Goal: Task Accomplishment & Management: Manage account settings

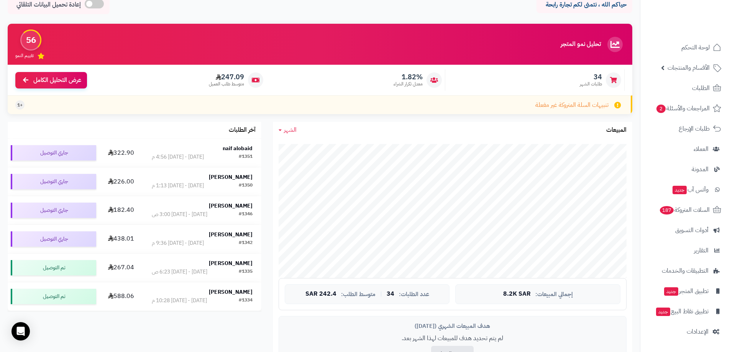
scroll to position [38, 0]
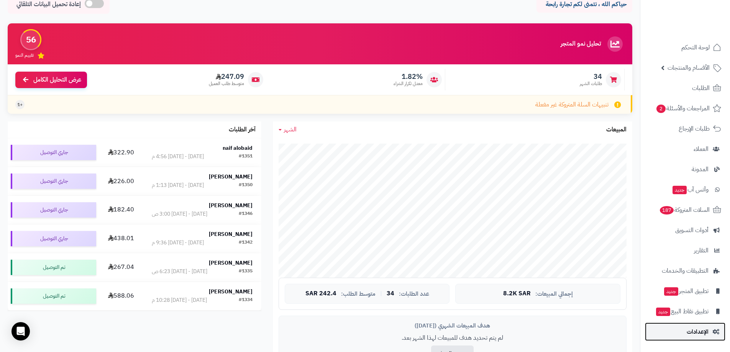
click at [690, 333] on span "الإعدادات" at bounding box center [698, 332] width 22 height 11
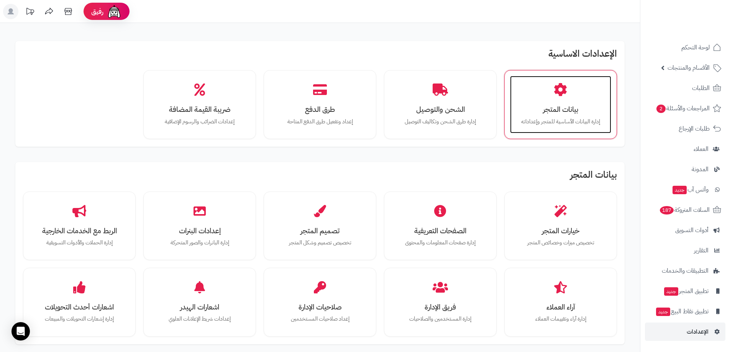
click at [565, 92] on icon at bounding box center [560, 89] width 13 height 13
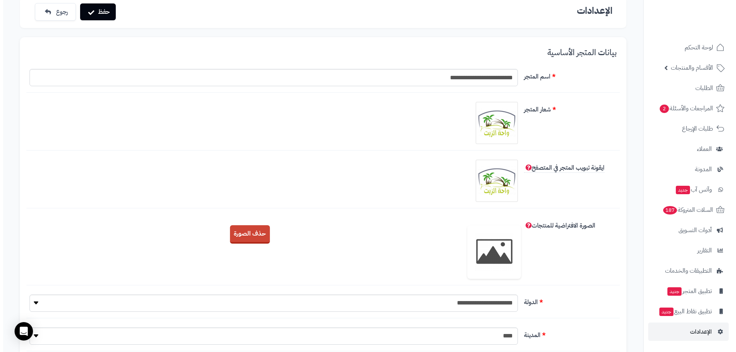
scroll to position [38, 0]
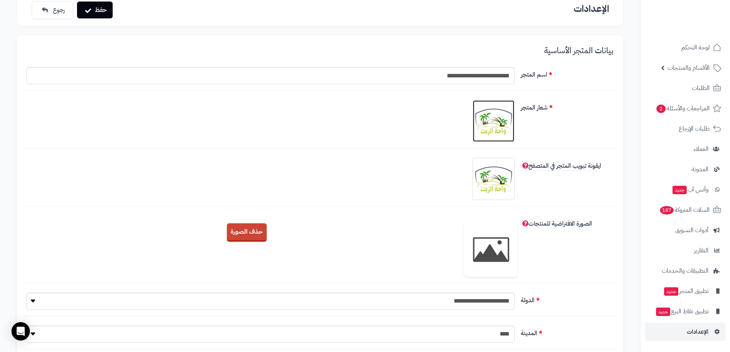
click at [496, 120] on img at bounding box center [494, 121] width 38 height 38
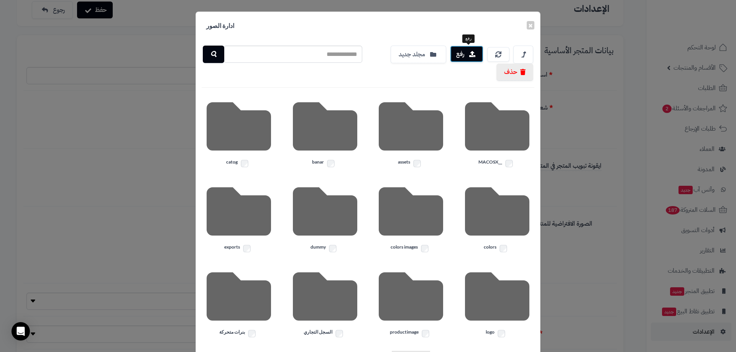
click at [473, 55] on icon "button" at bounding box center [472, 54] width 6 height 6
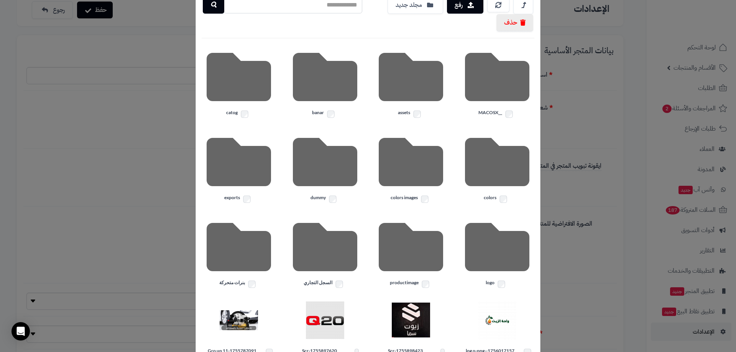
scroll to position [121, 0]
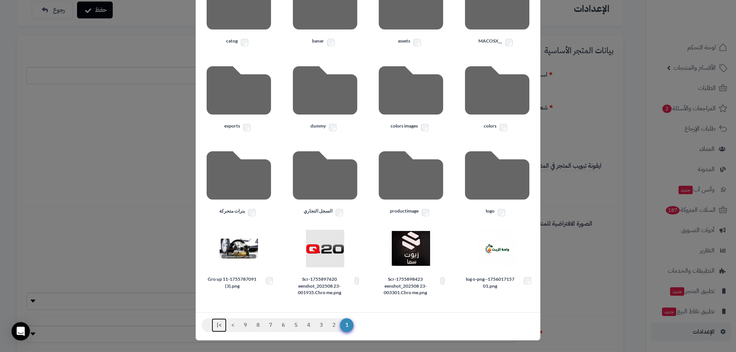
click at [222, 328] on link ">|" at bounding box center [219, 326] width 15 height 14
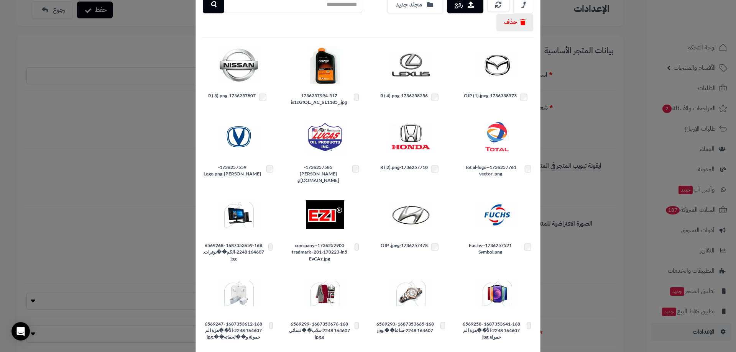
scroll to position [88, 0]
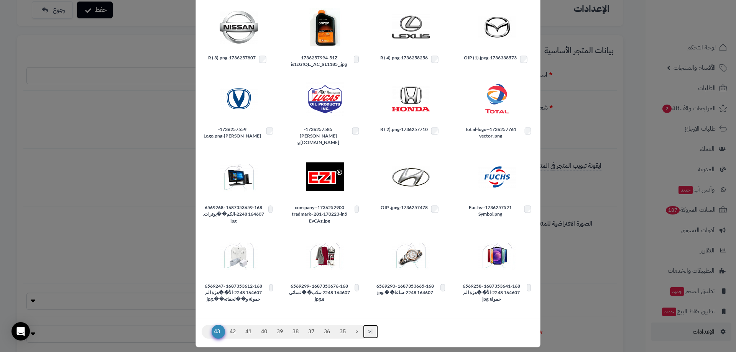
click at [378, 327] on link "|<" at bounding box center [370, 332] width 15 height 14
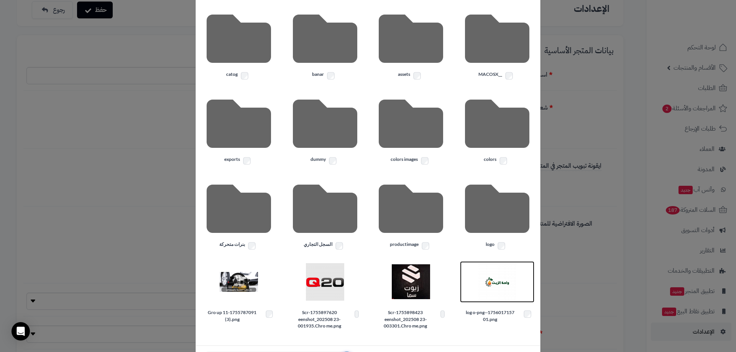
click at [503, 291] on img at bounding box center [497, 282] width 38 height 38
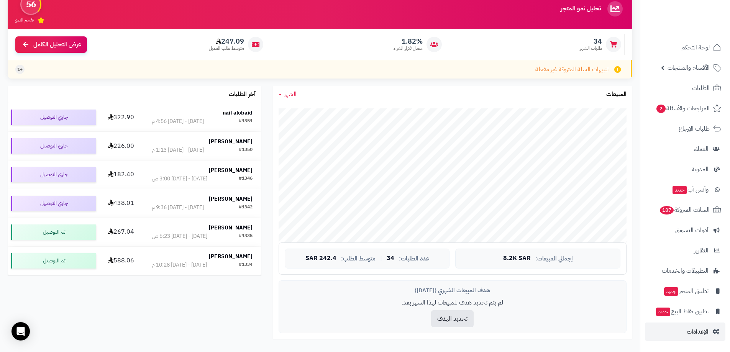
scroll to position [77, 0]
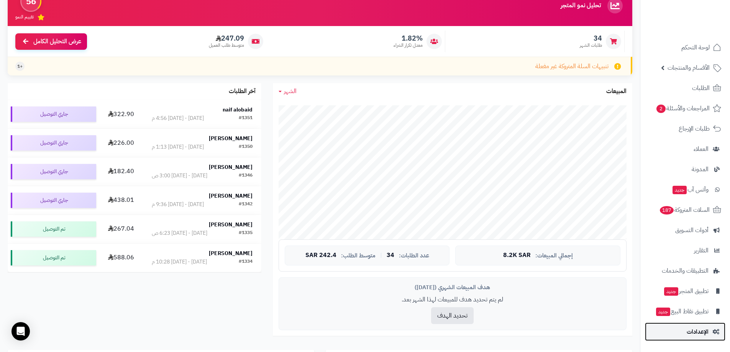
click at [692, 326] on link "الإعدادات" at bounding box center [685, 332] width 81 height 18
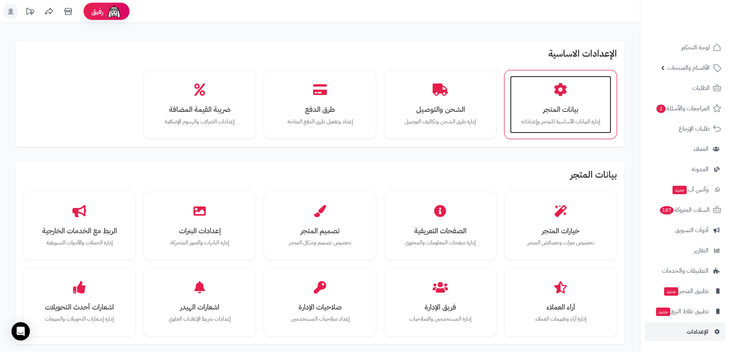
click at [571, 91] on div "بيانات المتجر إدارة البيانات الأساسية للمتجر وإعداداته" at bounding box center [560, 105] width 101 height 58
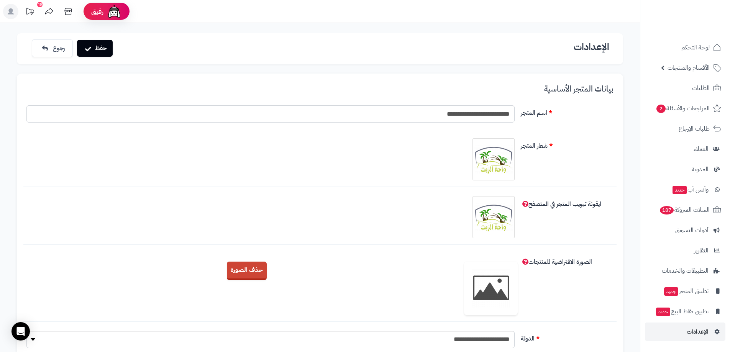
click at [516, 161] on div at bounding box center [270, 159] width 495 height 42
click at [502, 164] on img at bounding box center [494, 159] width 38 height 38
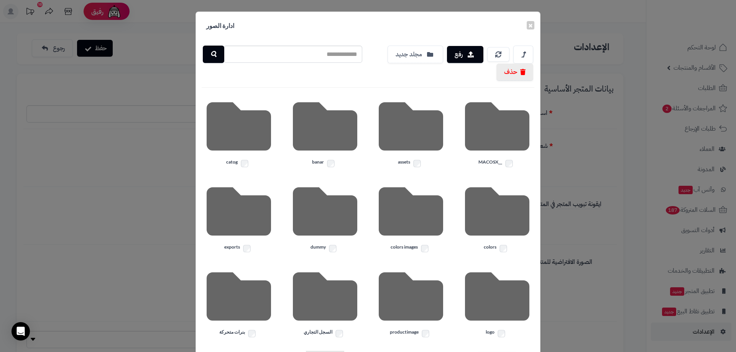
scroll to position [121, 0]
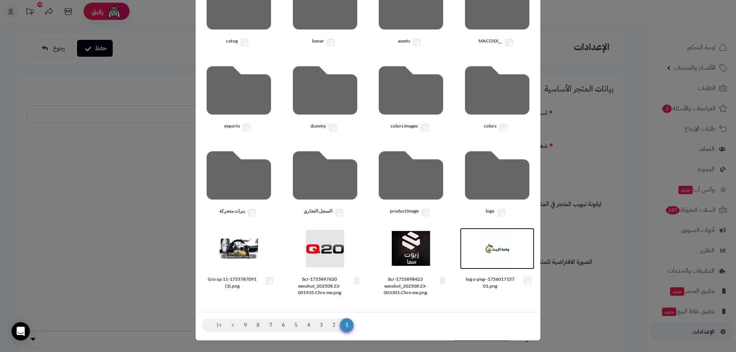
click at [503, 257] on img at bounding box center [497, 249] width 38 height 38
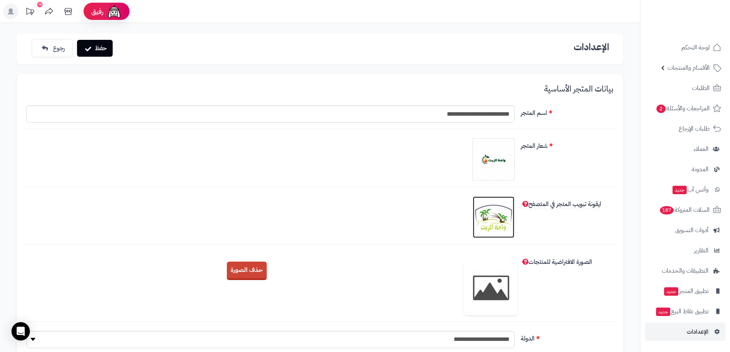
click at [500, 219] on img at bounding box center [494, 217] width 38 height 38
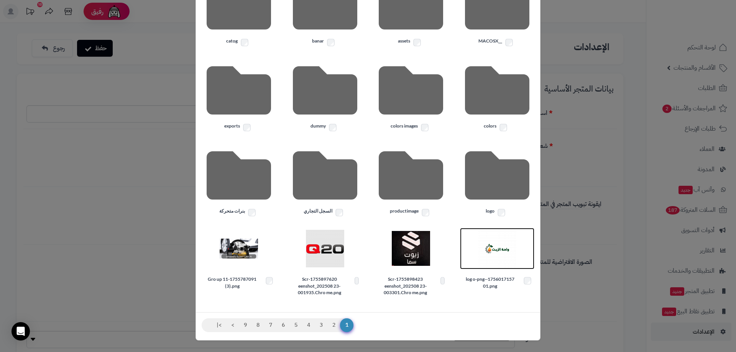
click at [496, 245] on img at bounding box center [497, 249] width 38 height 38
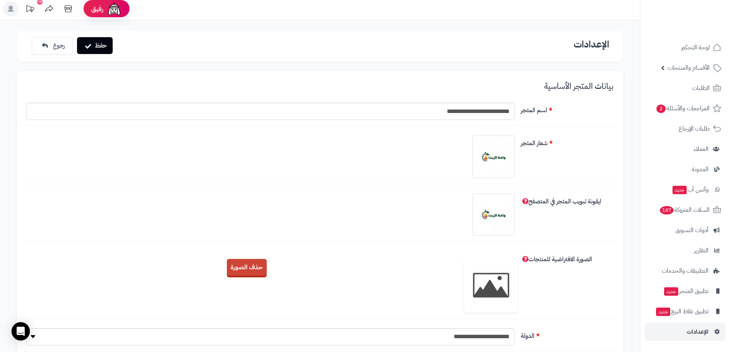
scroll to position [0, 0]
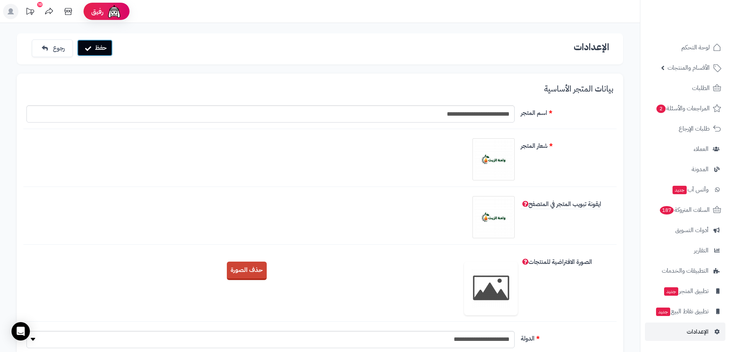
click at [99, 44] on button "حفظ" at bounding box center [95, 47] width 36 height 17
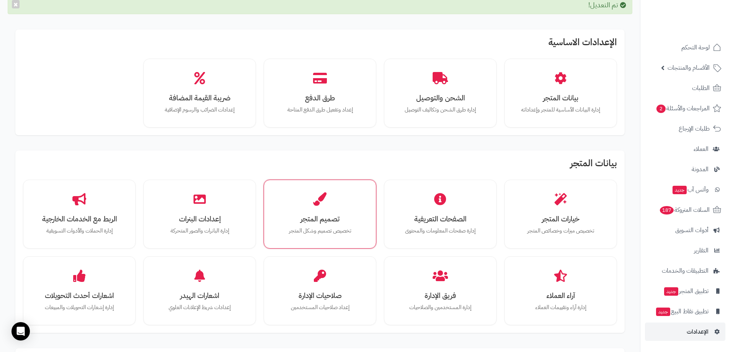
scroll to position [115, 0]
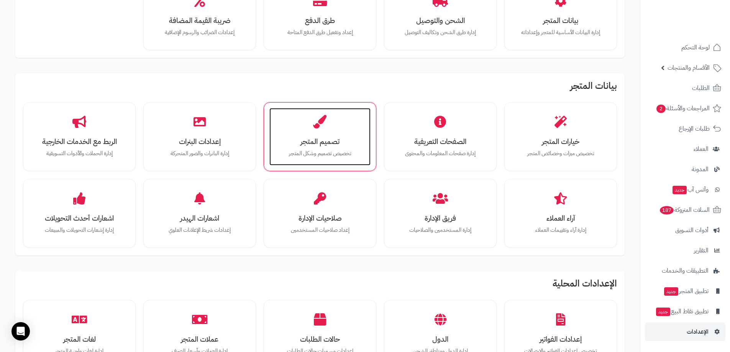
click at [357, 125] on div "تصميم المتجر تخصيص تصميم وشكل المتجر" at bounding box center [320, 137] width 101 height 58
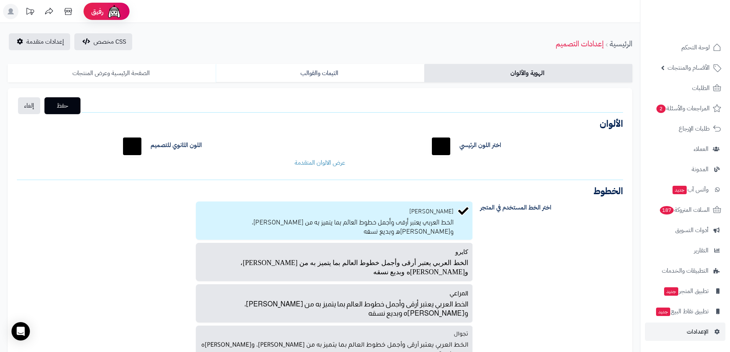
click at [147, 74] on link "الصفحة الرئيسية وعرض المنتجات" at bounding box center [112, 73] width 208 height 18
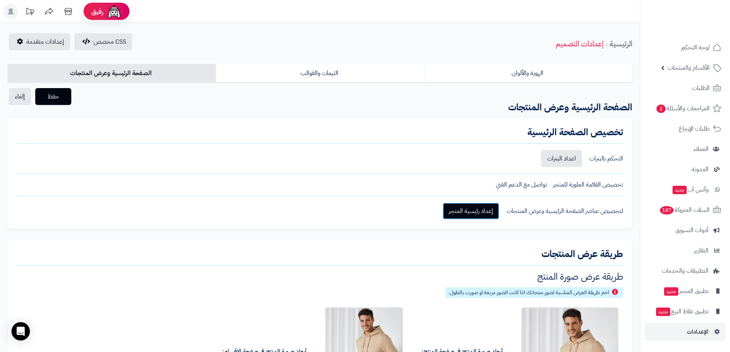
click at [488, 215] on link "إعداد رئيسية المتجر" at bounding box center [471, 211] width 57 height 17
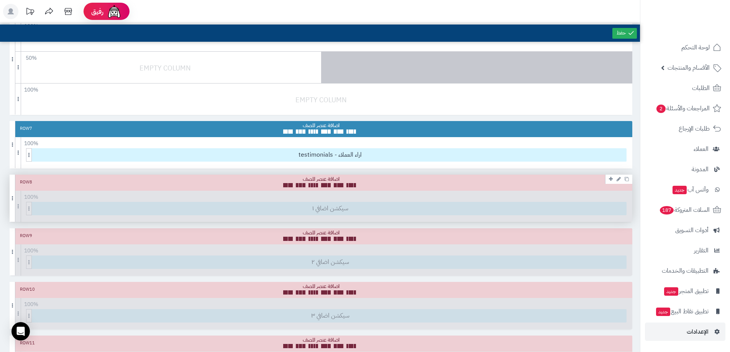
scroll to position [296, 0]
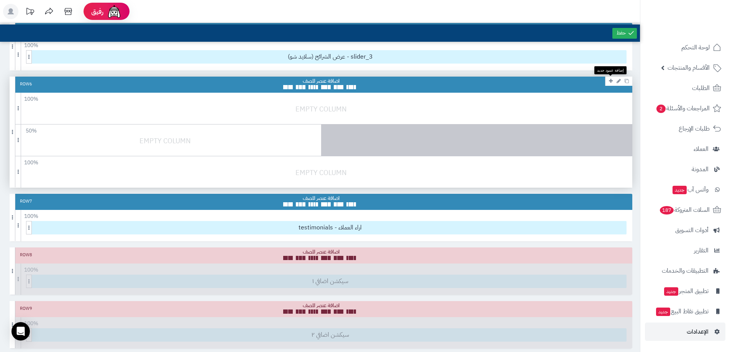
click at [610, 81] on icon at bounding box center [611, 81] width 4 height 5
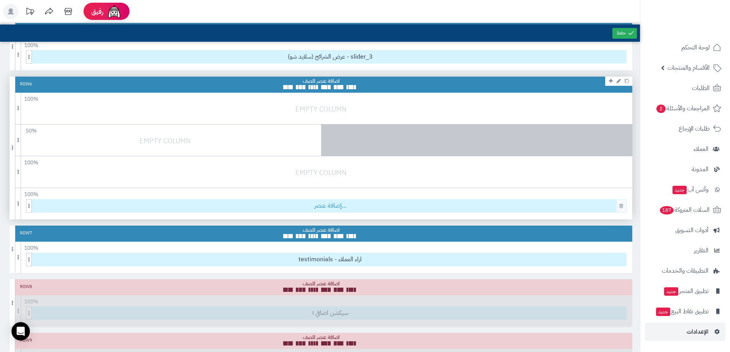
click at [347, 205] on span "إضافة عنصر..." at bounding box center [330, 206] width 592 height 13
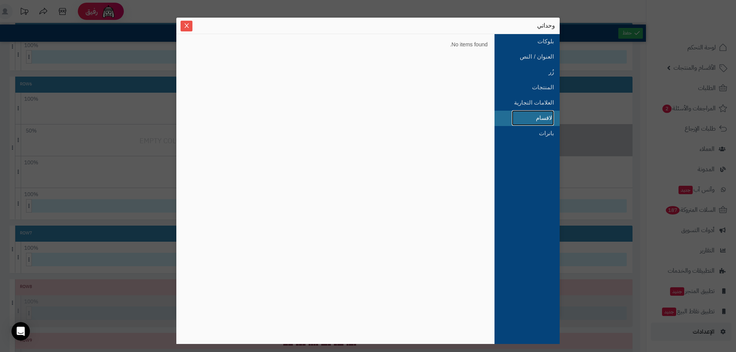
click at [544, 118] on link "الاقسام" at bounding box center [533, 117] width 42 height 15
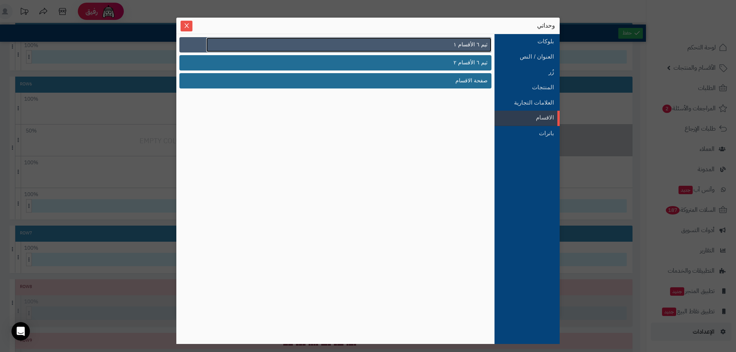
click at [473, 39] on link "ثيم ٦ الأقسام ١" at bounding box center [348, 45] width 285 height 15
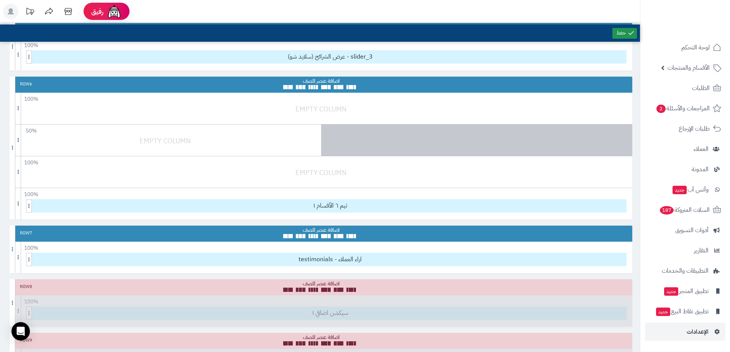
click at [628, 30] on icon at bounding box center [631, 33] width 7 height 7
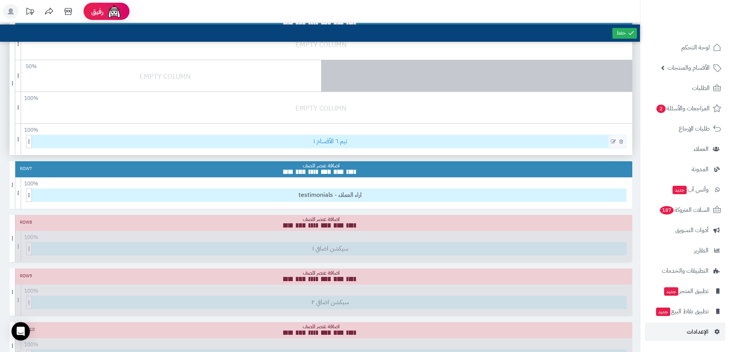
scroll to position [334, 0]
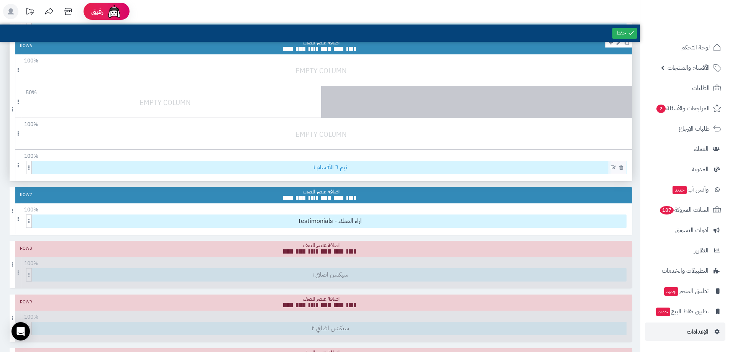
click at [343, 169] on span "ثيم ٦ الأقسام ١" at bounding box center [330, 167] width 592 height 13
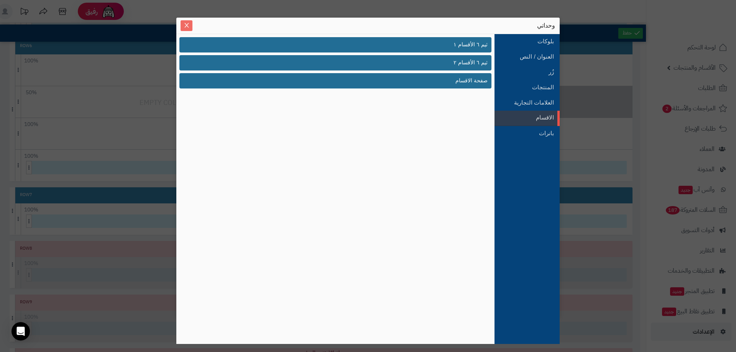
click at [189, 21] on button "Close" at bounding box center [187, 25] width 12 height 11
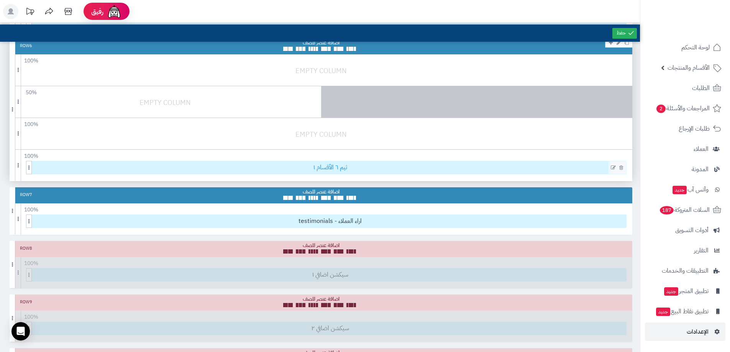
click at [328, 165] on span "ثيم ٦ الأقسام ١" at bounding box center [330, 167] width 592 height 13
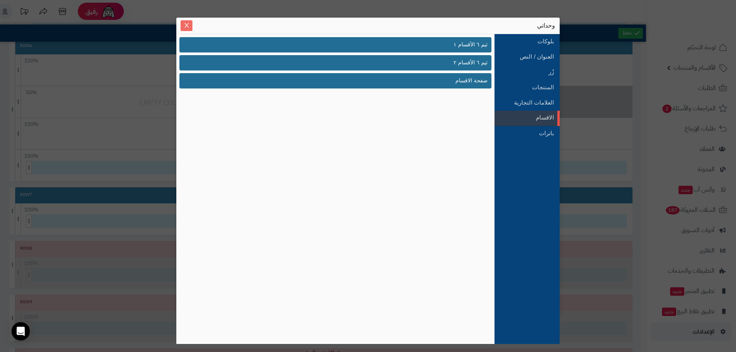
click at [183, 26] on span "Close" at bounding box center [187, 25] width 12 height 7
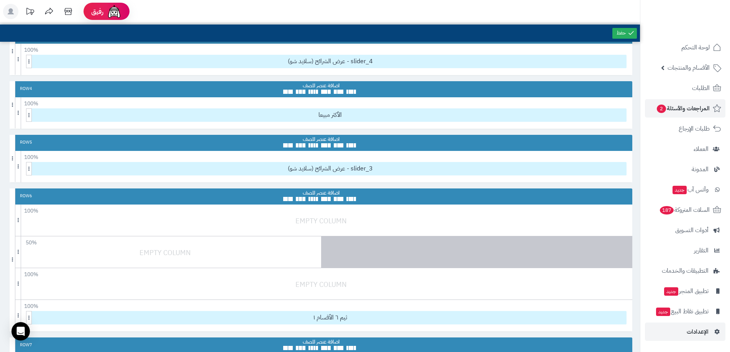
scroll to position [181, 0]
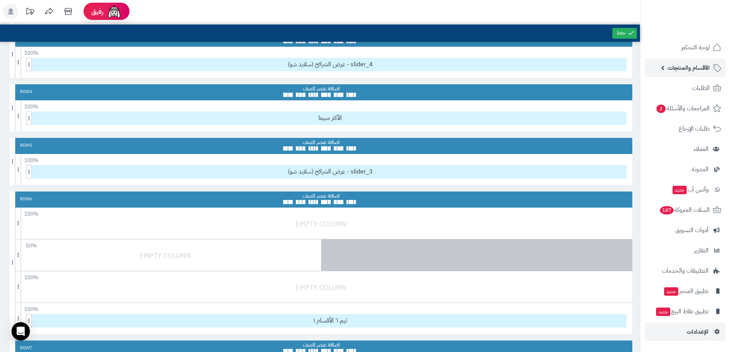
click at [699, 63] on span "الأقسام والمنتجات" at bounding box center [689, 67] width 42 height 11
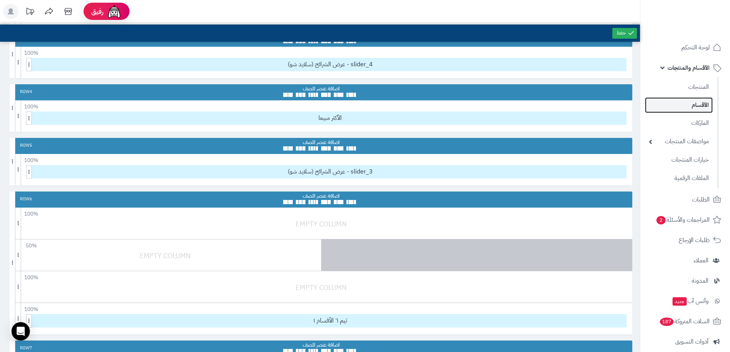
click at [699, 105] on link "الأقسام" at bounding box center [679, 105] width 68 height 16
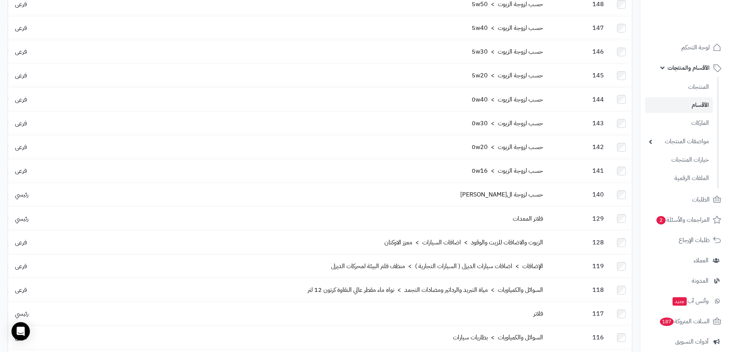
scroll to position [383, 0]
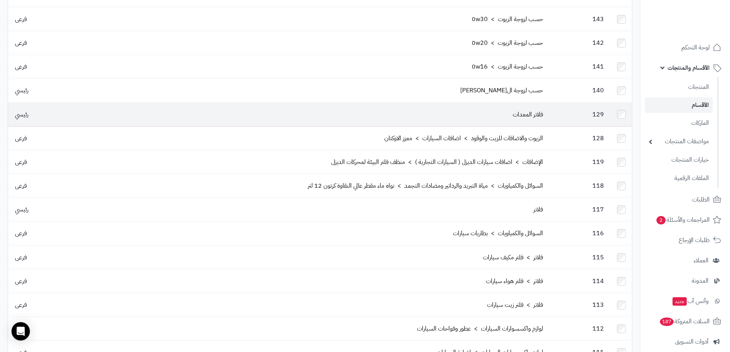
click at [28, 110] on span "رئيسي" at bounding box center [21, 114] width 21 height 9
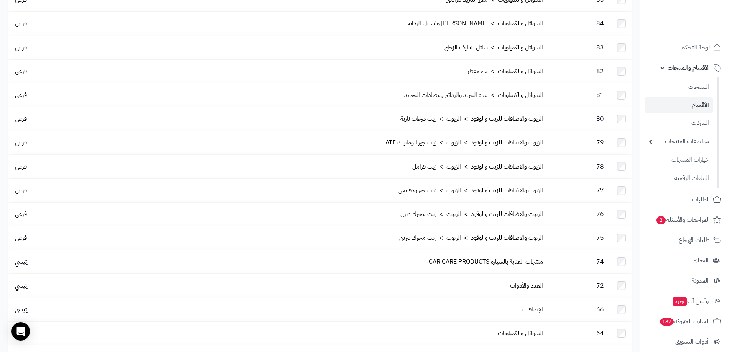
scroll to position [1364, 0]
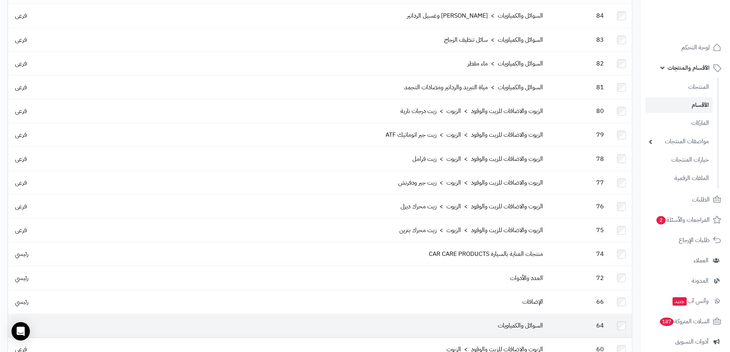
click at [197, 314] on td "السوائل والكمياويات" at bounding box center [309, 325] width 474 height 23
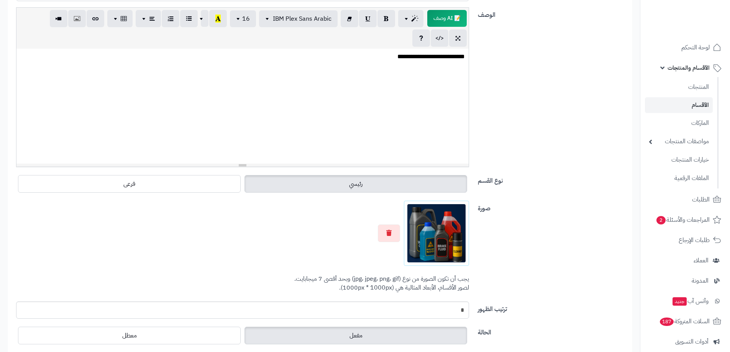
scroll to position [192, 0]
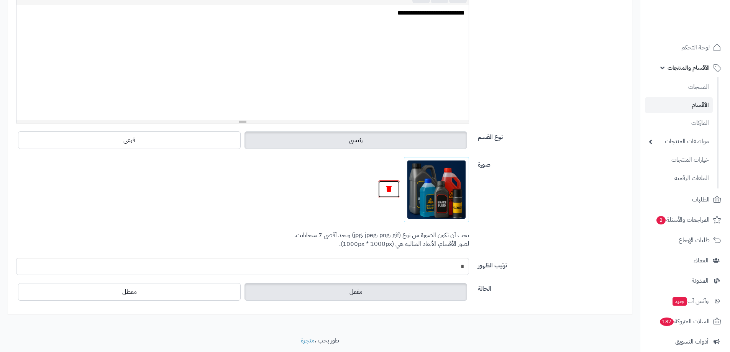
click at [387, 190] on icon "button" at bounding box center [388, 189] width 5 height 6
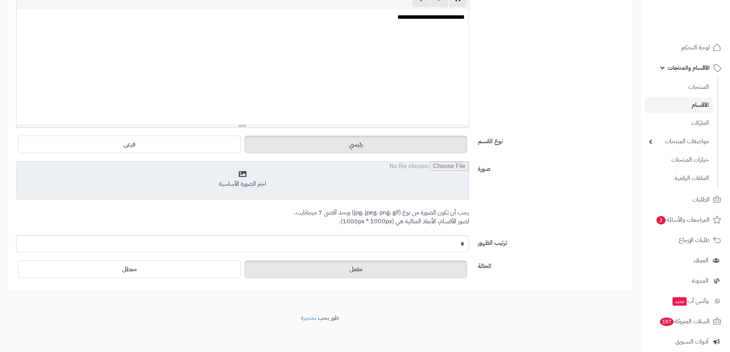
click at [425, 194] on input "file" at bounding box center [242, 181] width 452 height 38
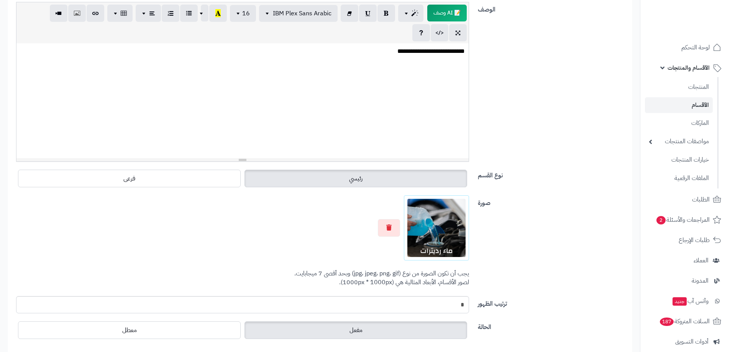
scroll to position [99, 0]
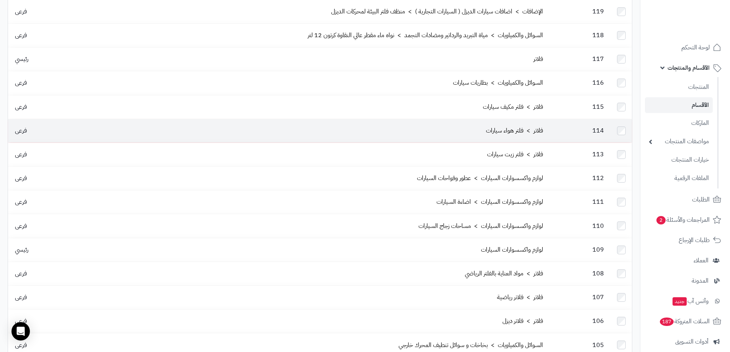
scroll to position [521, 0]
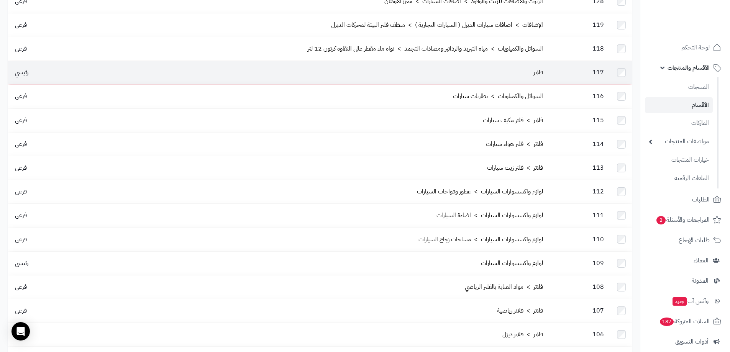
click at [34, 61] on td "رئيسي" at bounding box center [40, 72] width 64 height 23
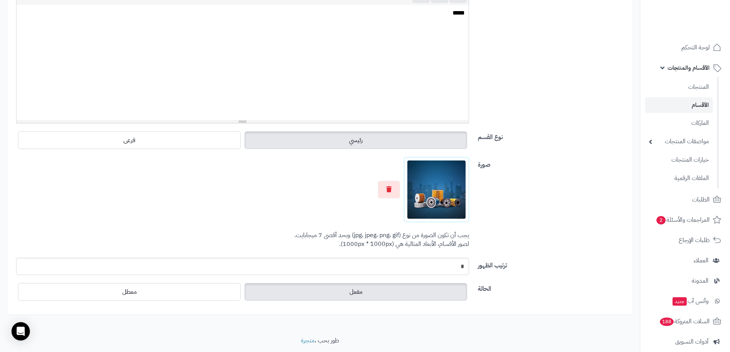
scroll to position [212, 0]
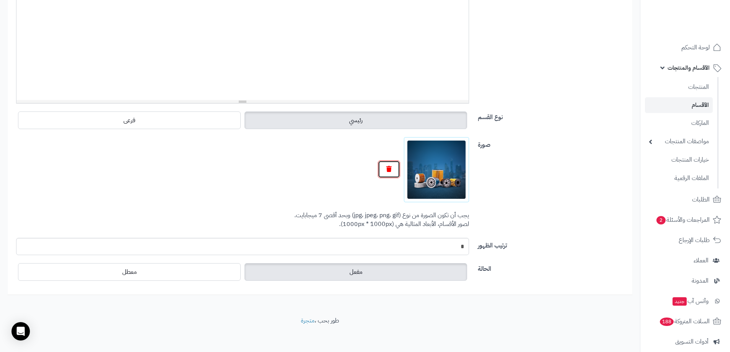
click at [385, 167] on button "button" at bounding box center [389, 170] width 22 height 18
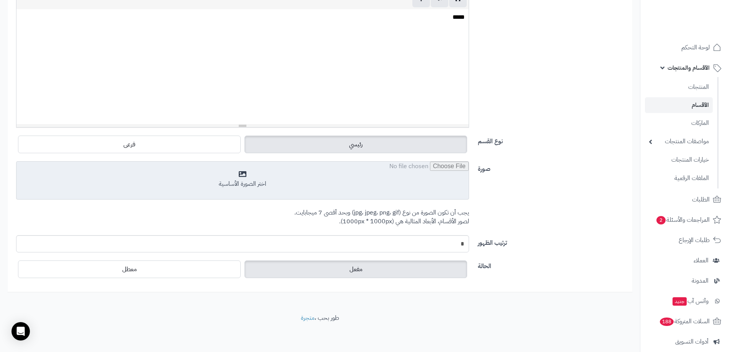
click at [425, 173] on input "file" at bounding box center [242, 181] width 452 height 38
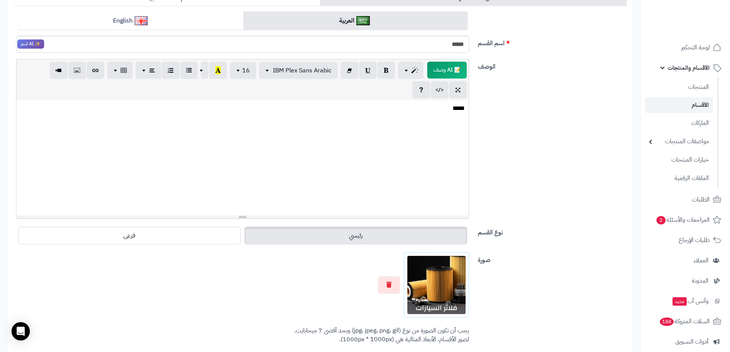
scroll to position [0, 0]
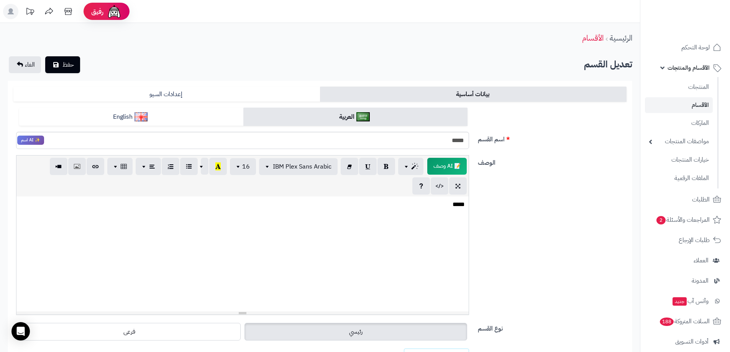
click at [82, 65] on div "تعديل القسم حفظ الغاء" at bounding box center [320, 64] width 625 height 17
click at [77, 64] on button "حفظ" at bounding box center [62, 64] width 35 height 17
